Goal: Task Accomplishment & Management: Use online tool/utility

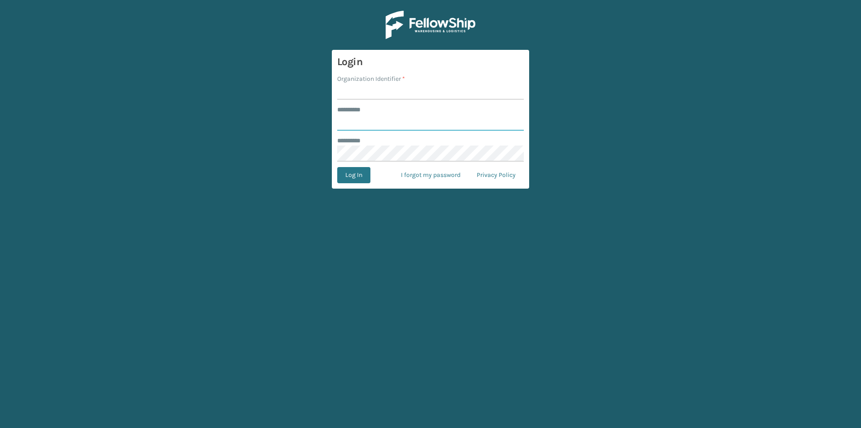
type input "***"
click at [375, 89] on input "Organization Identifier *" at bounding box center [430, 91] width 187 height 16
type input "TFM"
click at [356, 178] on button "Log In" at bounding box center [353, 175] width 33 height 16
type input "***"
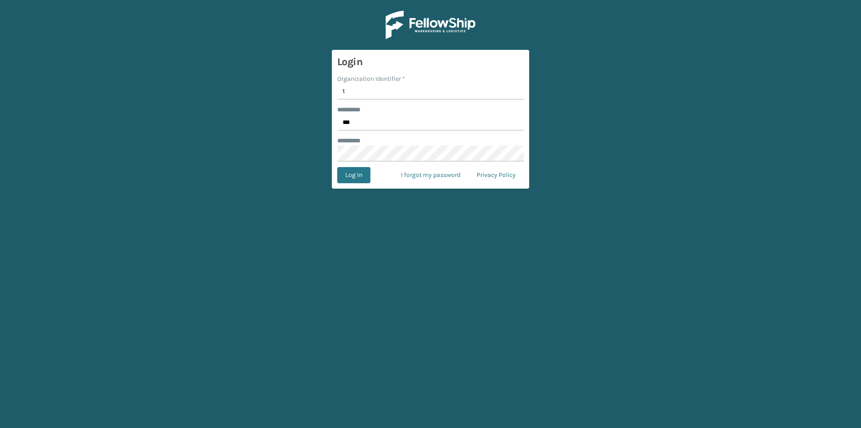
type input "TFM"
click at [358, 175] on button "Log In" at bounding box center [353, 175] width 33 height 16
type input "***"
click at [364, 122] on input "***" at bounding box center [430, 122] width 187 height 16
click at [370, 92] on input "Organization Identifier *" at bounding box center [430, 91] width 187 height 16
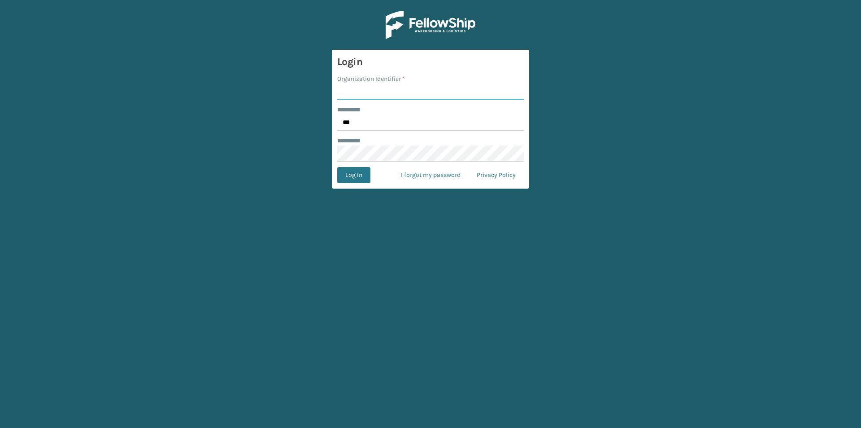
type input "f"
click at [350, 176] on button "Log In" at bounding box center [353, 175] width 33 height 16
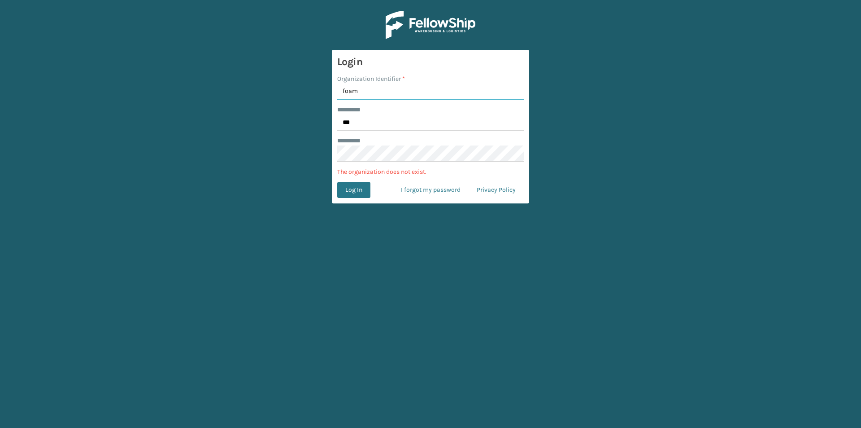
drag, startPoint x: 369, startPoint y: 95, endPoint x: 302, endPoint y: 94, distance: 66.9
click at [302, 94] on main "Login Organization Identifier * foam ******** * *** ******** * The organization…" at bounding box center [430, 214] width 861 height 428
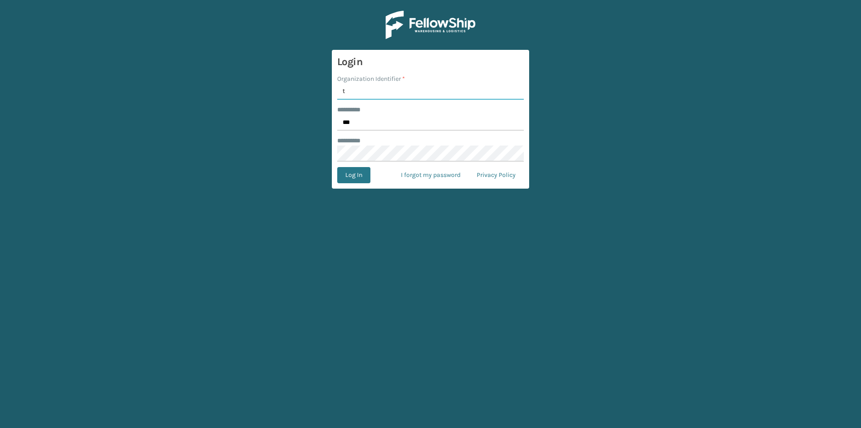
type input "TFM"
click at [347, 176] on button "Log In" at bounding box center [353, 175] width 33 height 16
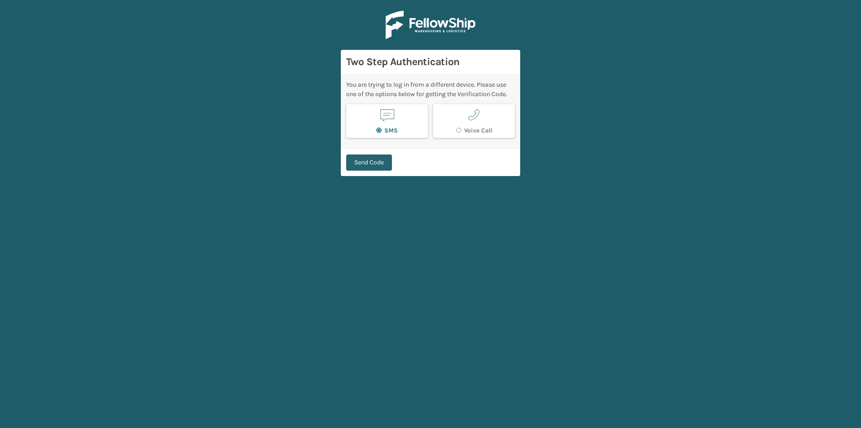
click at [364, 161] on button "Send Code" at bounding box center [369, 162] width 46 height 16
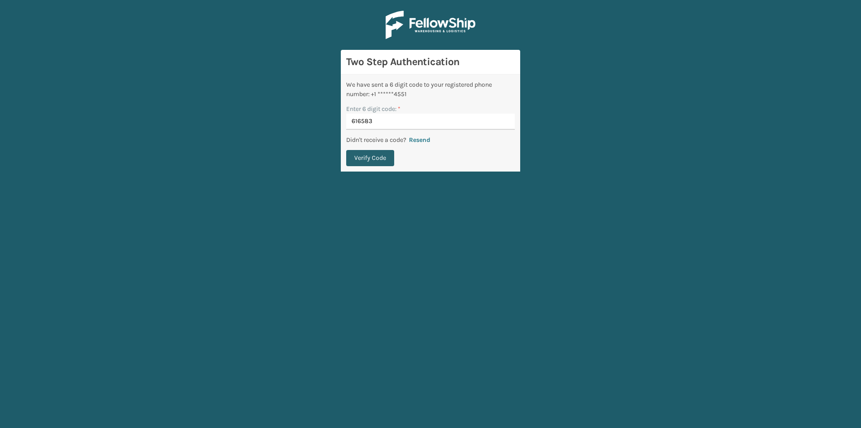
type input "616583"
click at [377, 158] on button "Verify Code" at bounding box center [370, 158] width 48 height 16
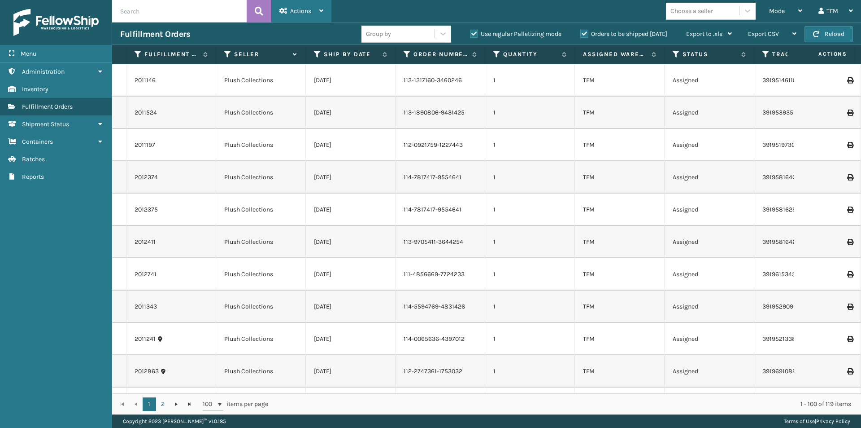
click at [324, 9] on div "Actions Settings Remove All Filters Export Labels Bulk Print Close Out Palletiz…" at bounding box center [301, 11] width 60 height 22
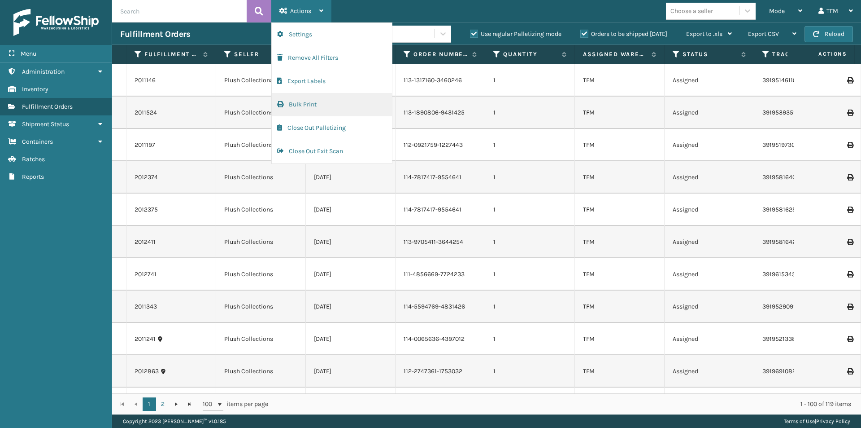
click at [309, 103] on button "Bulk Print" at bounding box center [332, 104] width 120 height 23
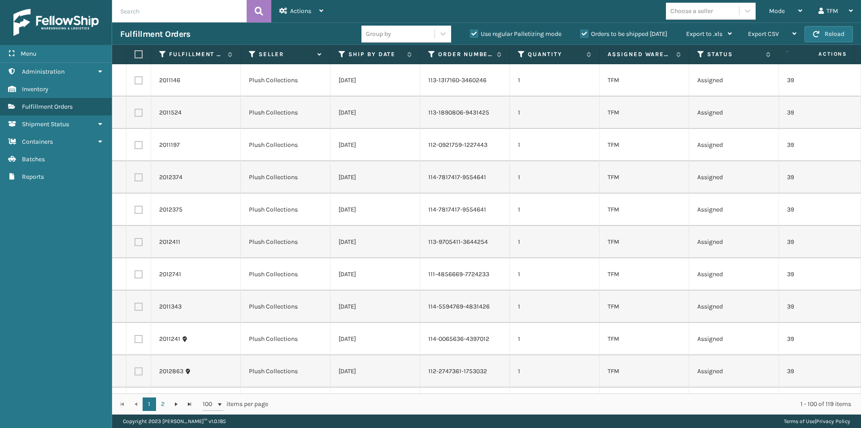
click at [137, 52] on label at bounding box center [137, 54] width 5 height 8
click at [135, 52] on input "checkbox" at bounding box center [135, 55] width 0 height 6
checkbox input "true"
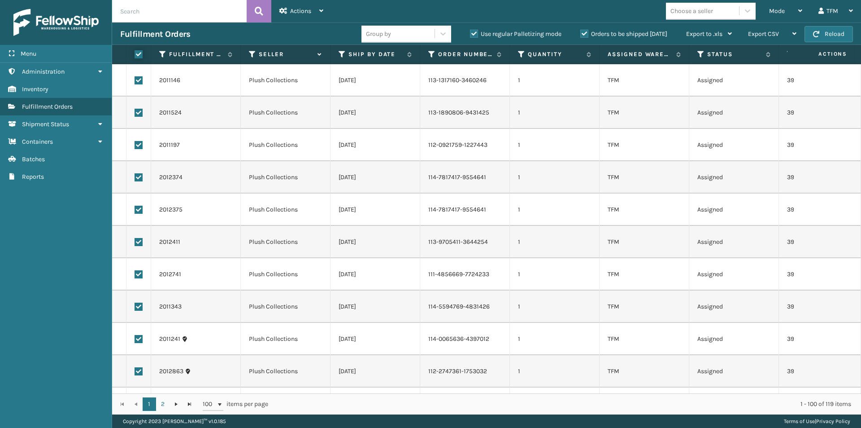
checkbox input "true"
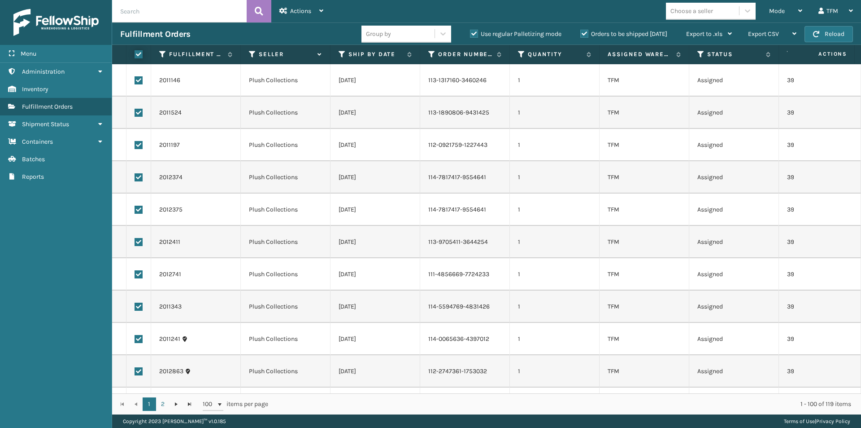
checkbox input "true"
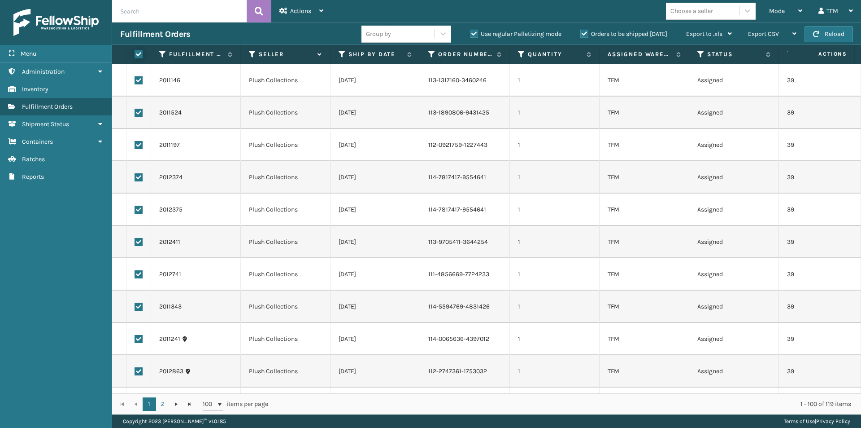
checkbox input "true"
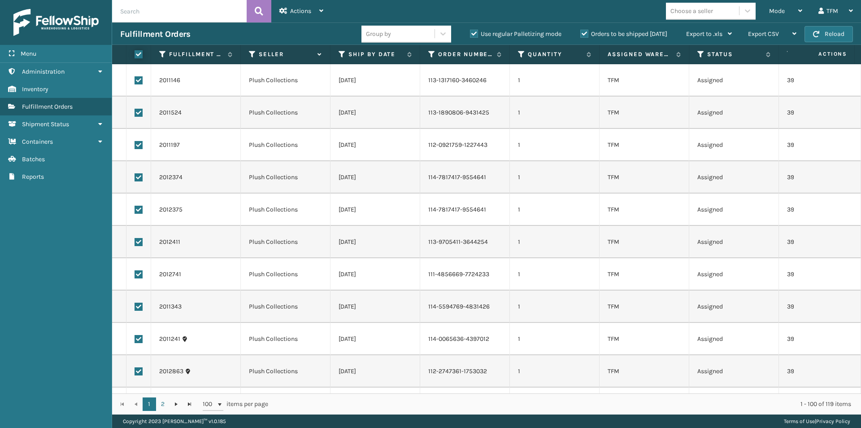
checkbox input "true"
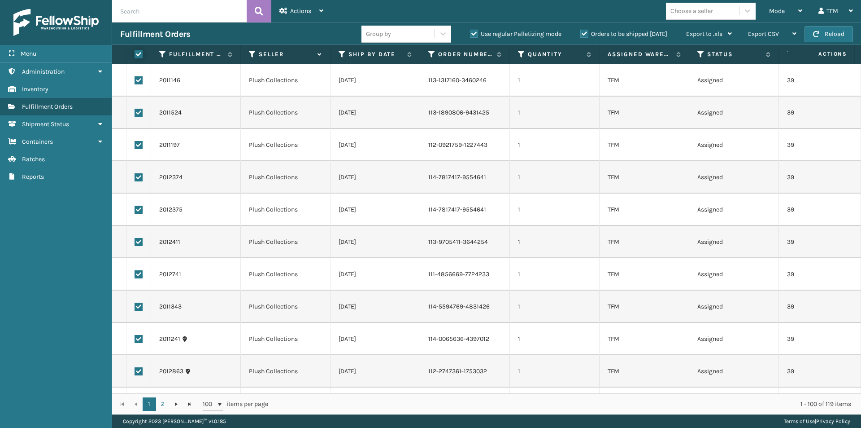
checkbox input "true"
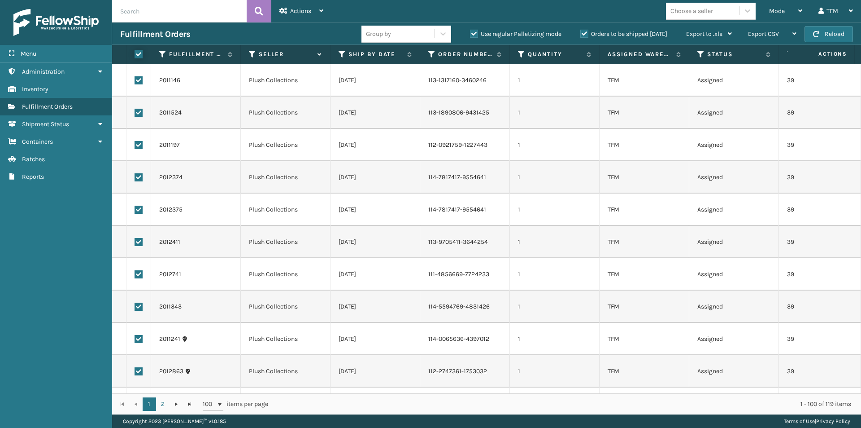
checkbox input "true"
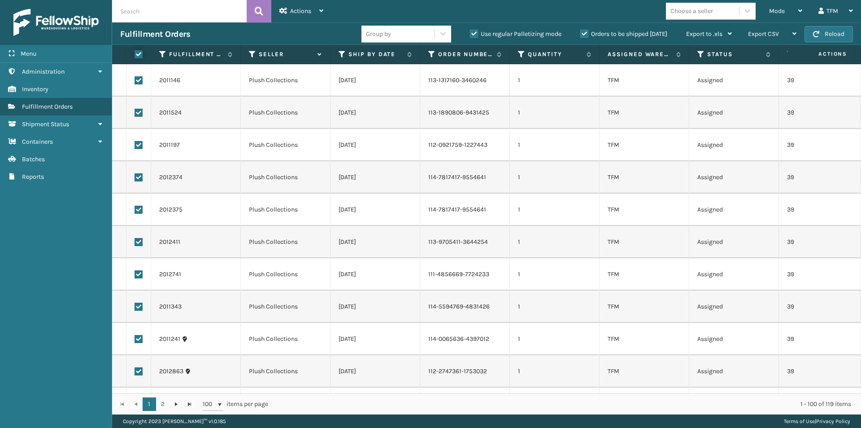
checkbox input "true"
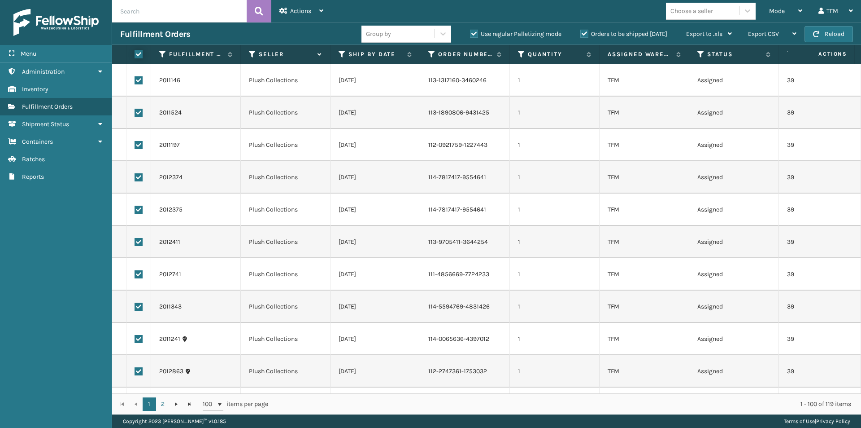
checkbox input "true"
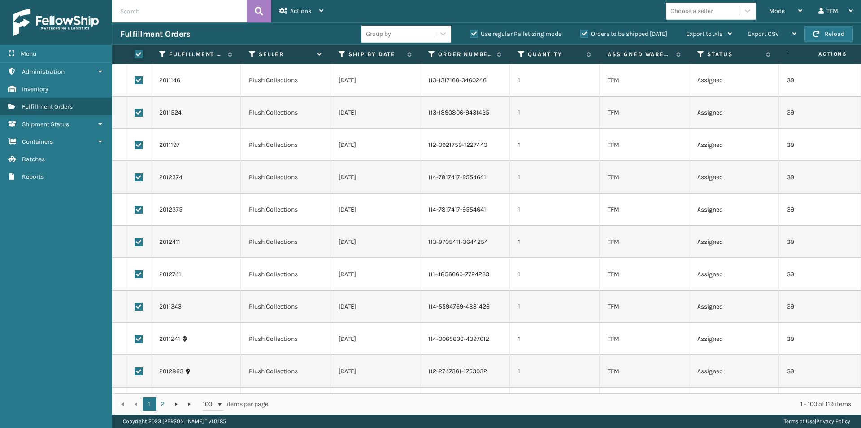
checkbox input "true"
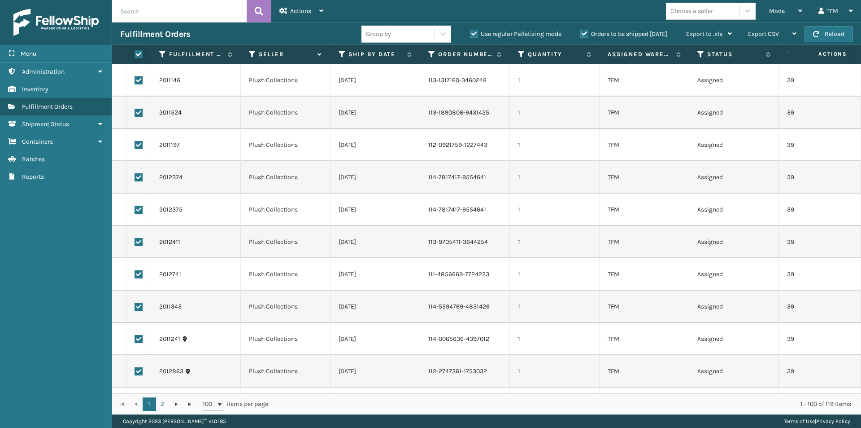
checkbox input "true"
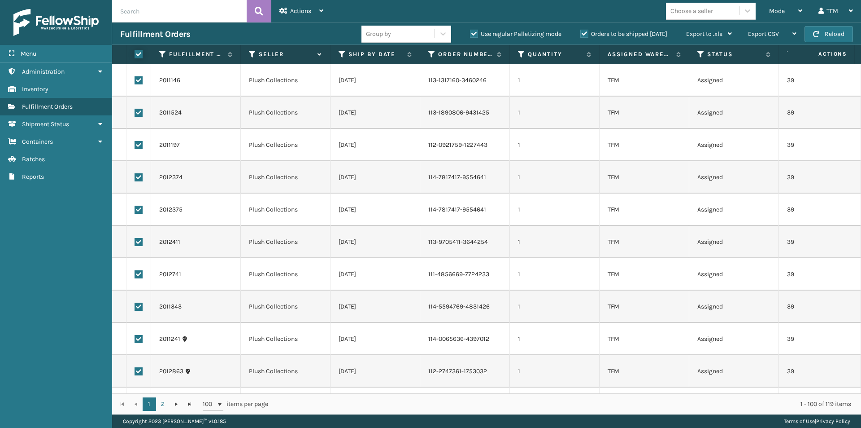
checkbox input "true"
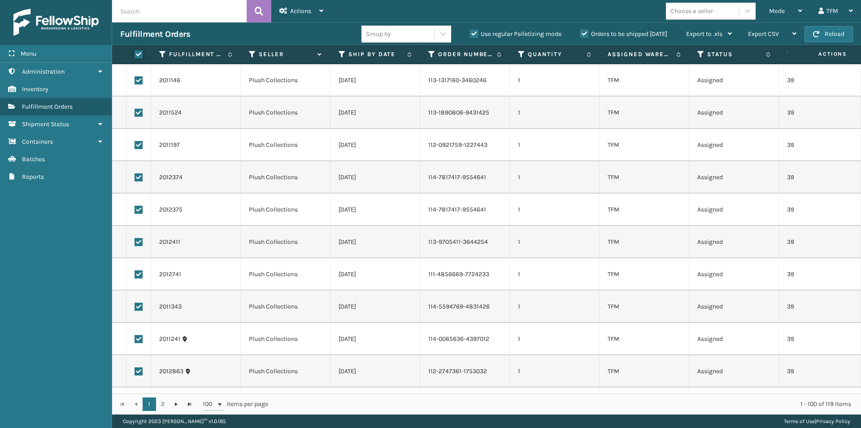
checkbox input "true"
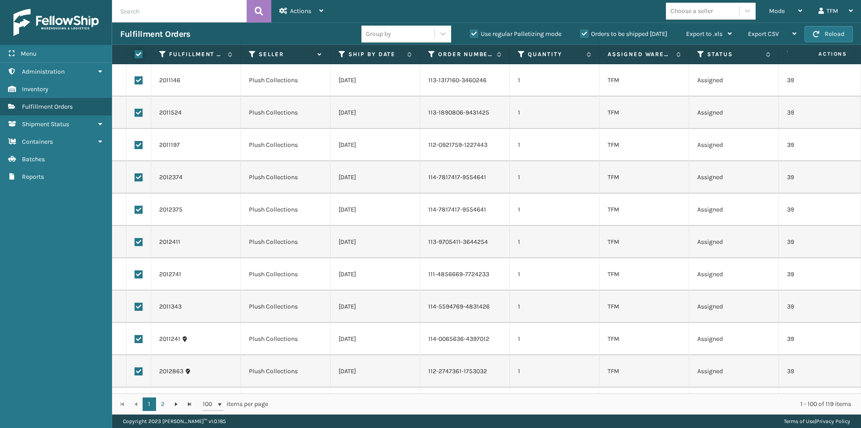
checkbox input "true"
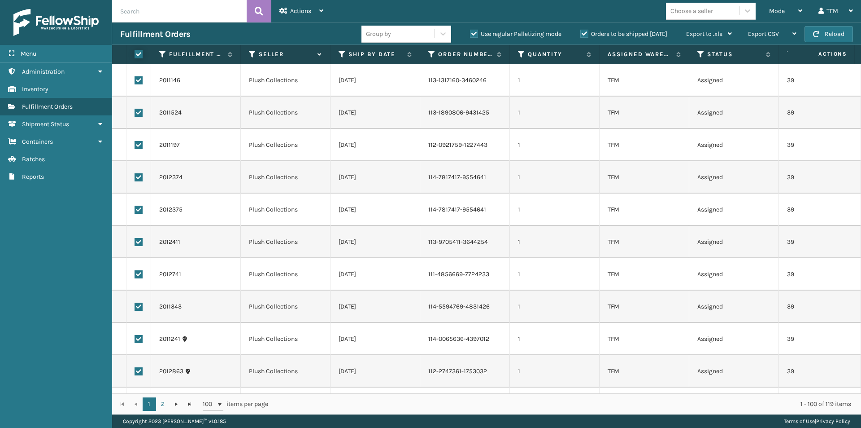
checkbox input "true"
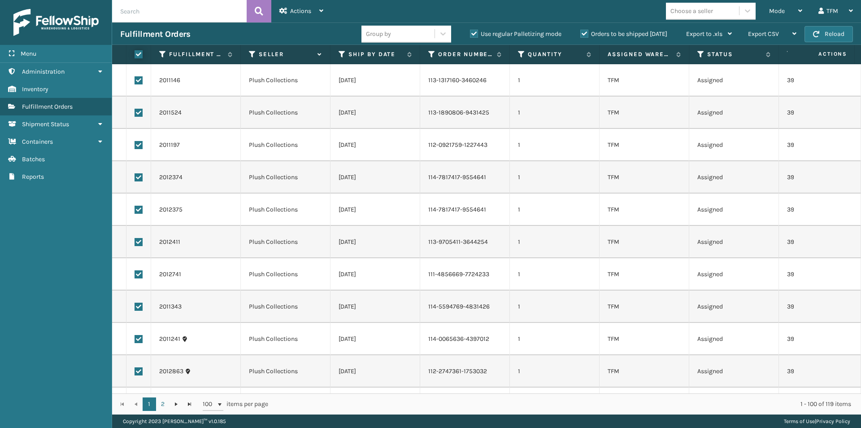
checkbox input "true"
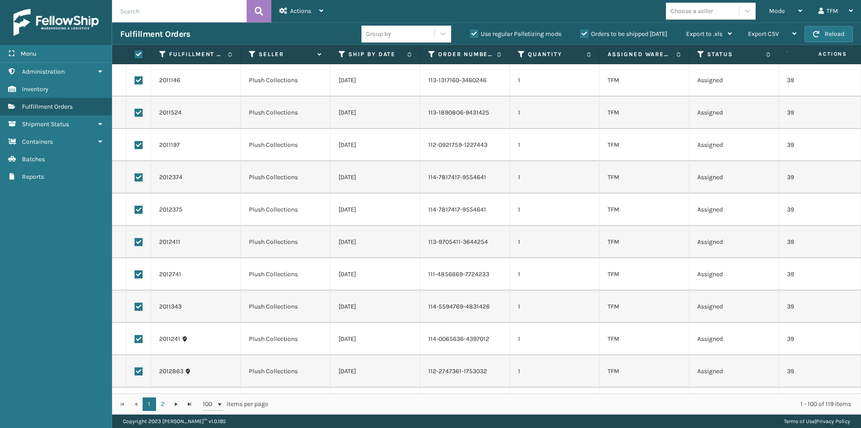
checkbox input "true"
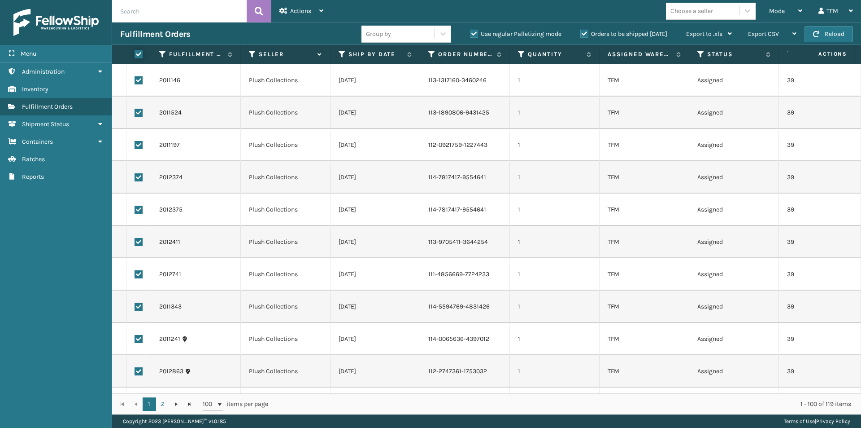
checkbox input "true"
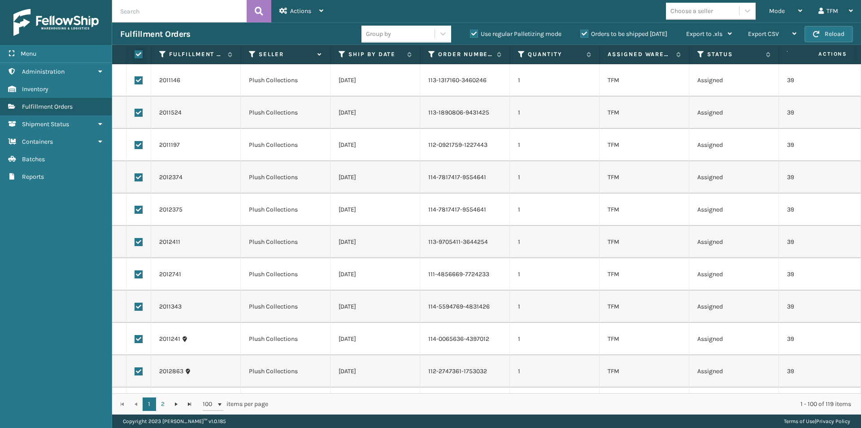
checkbox input "true"
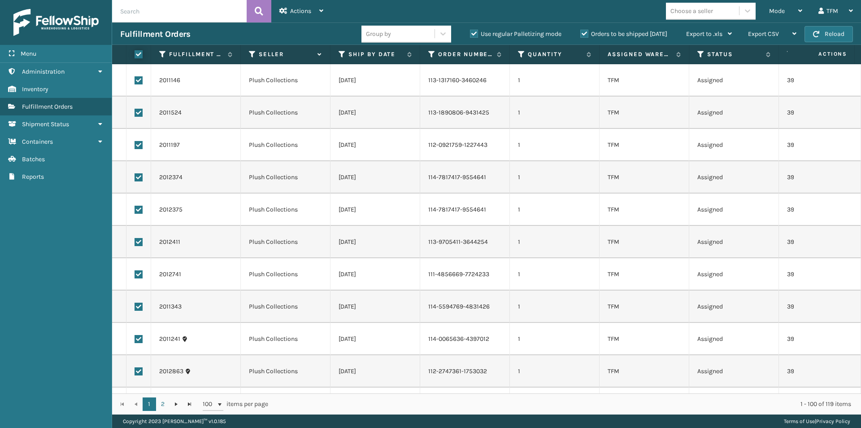
checkbox input "true"
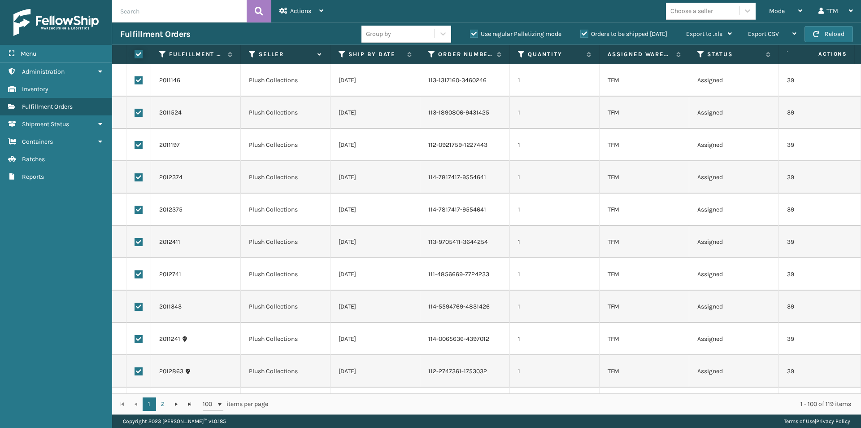
checkbox input "true"
click at [322, 12] on icon at bounding box center [321, 11] width 4 height 6
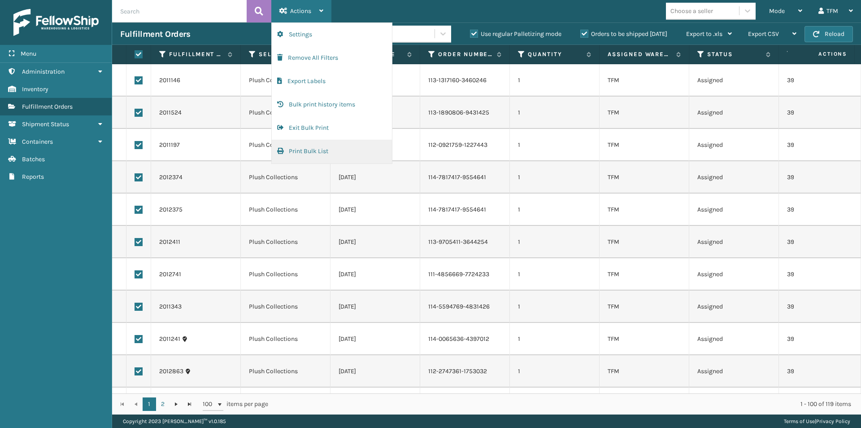
click at [310, 150] on button "Print Bulk List" at bounding box center [332, 151] width 120 height 23
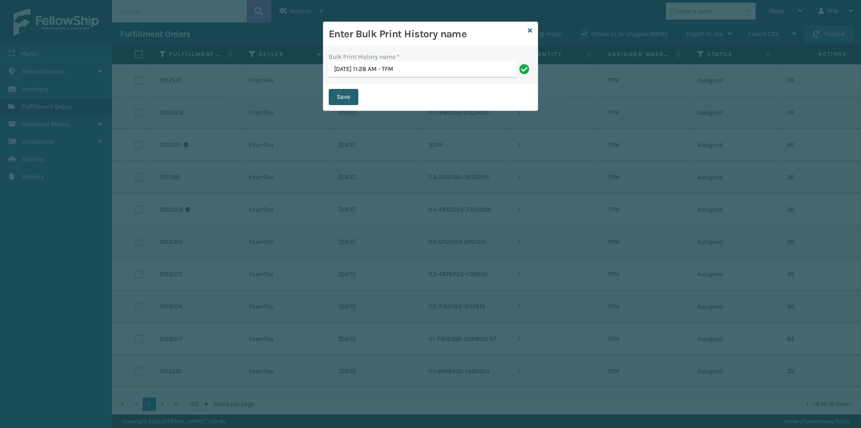
click at [338, 99] on button "Save" at bounding box center [344, 97] width 30 height 16
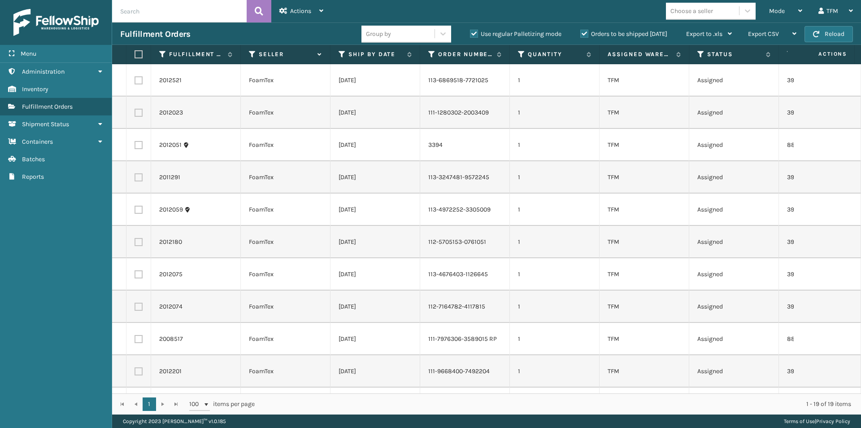
click at [140, 54] on label at bounding box center [137, 54] width 5 height 8
click at [135, 54] on input "checkbox" at bounding box center [135, 55] width 0 height 6
checkbox input "true"
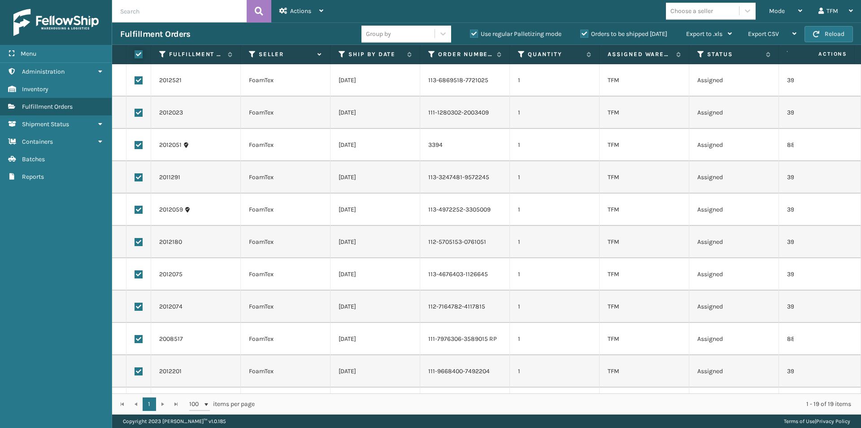
checkbox input "true"
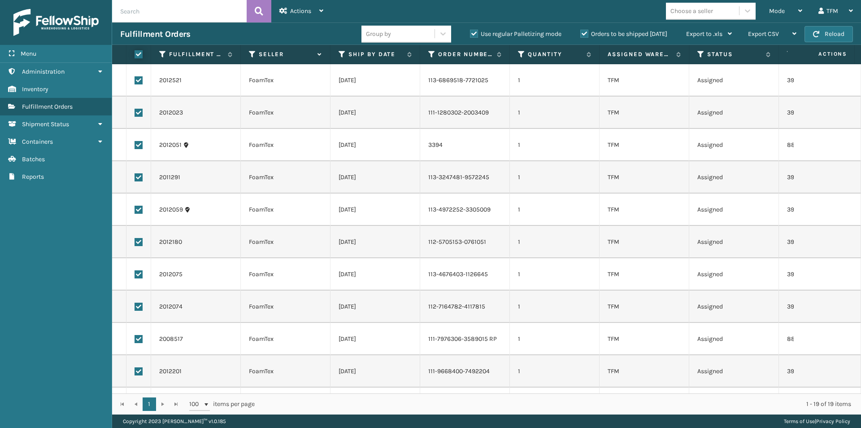
checkbox input "true"
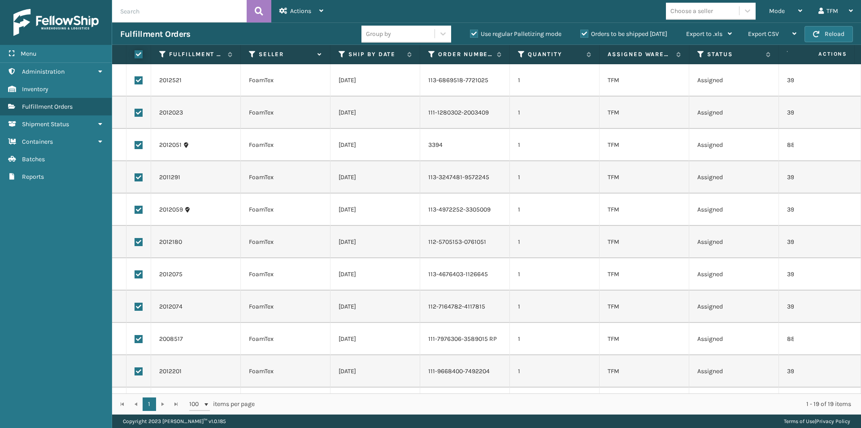
checkbox input "true"
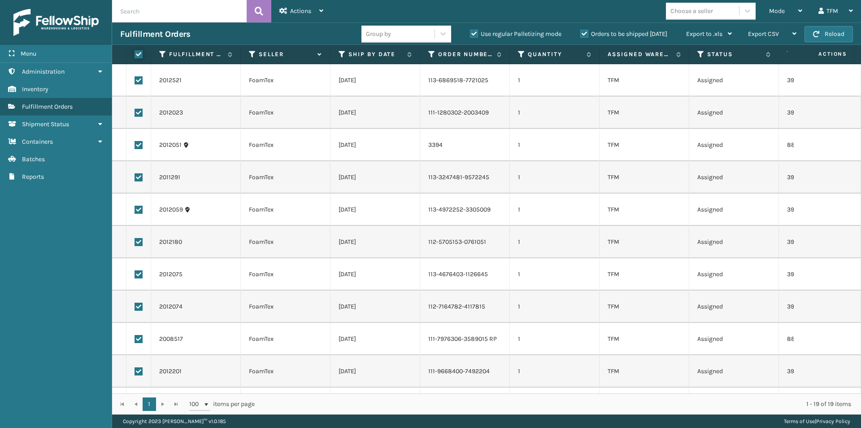
checkbox input "true"
click at [320, 9] on icon at bounding box center [321, 11] width 4 height 6
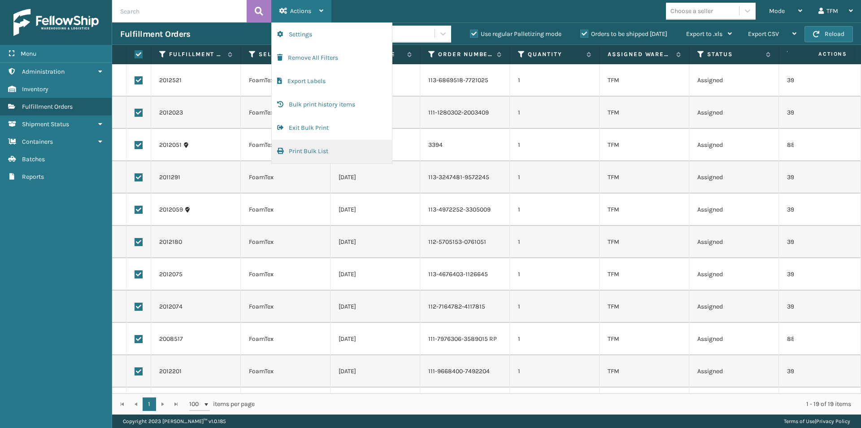
click at [301, 152] on button "Print Bulk List" at bounding box center [332, 151] width 120 height 23
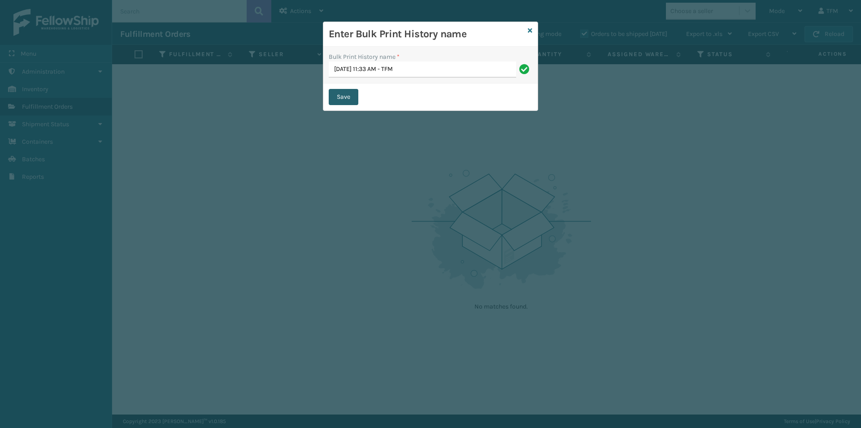
click at [346, 96] on button "Save" at bounding box center [344, 97] width 30 height 16
